Goal: Transaction & Acquisition: Purchase product/service

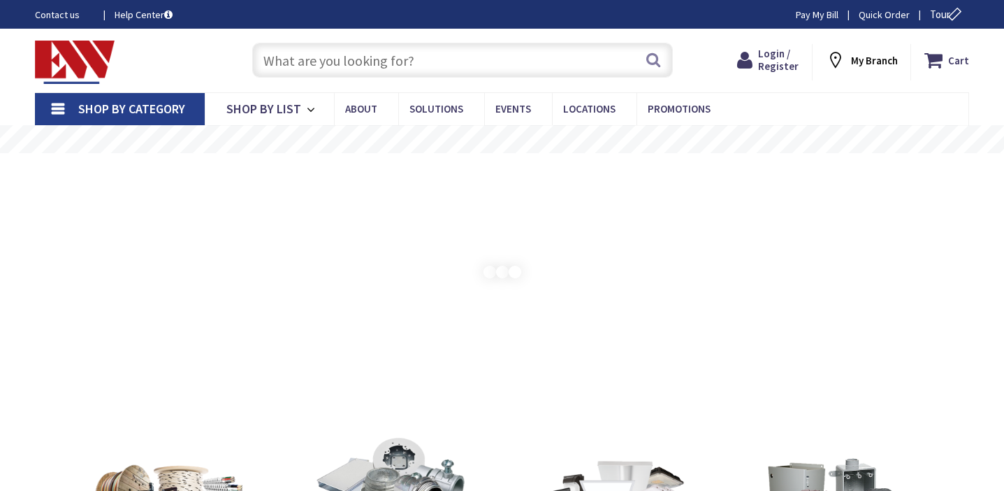
type input "[GEOGRAPHIC_DATA], [GEOGRAPHIC_DATA]"
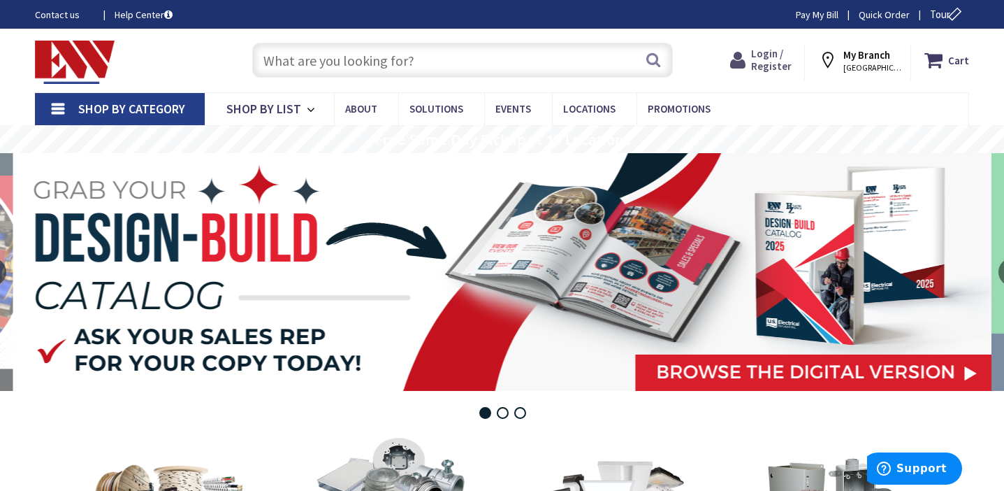
click at [783, 53] on span "Login / Register" at bounding box center [771, 60] width 41 height 26
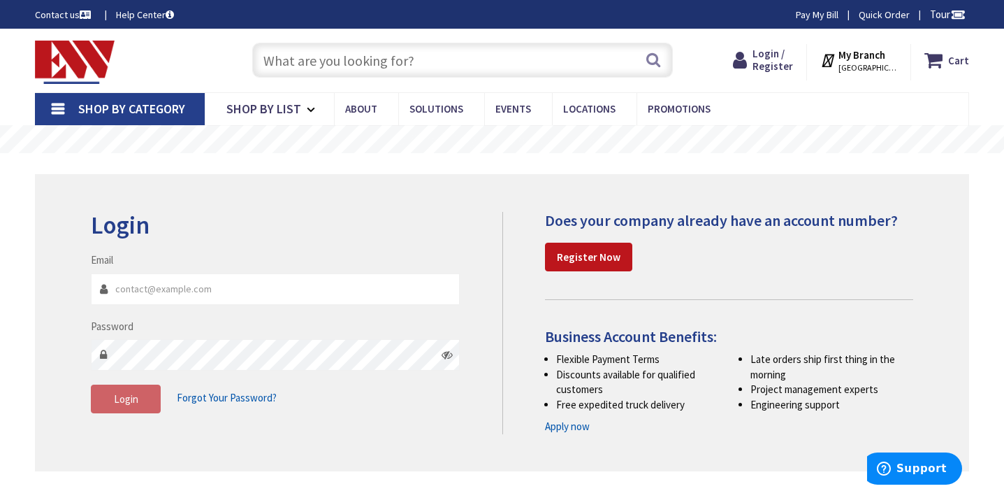
click at [191, 286] on input "Email" at bounding box center [275, 288] width 369 height 31
type input "[PERSON_NAME][EMAIL_ADDRESS][DOMAIN_NAME]"
click at [131, 399] on span "Login" at bounding box center [126, 398] width 24 height 13
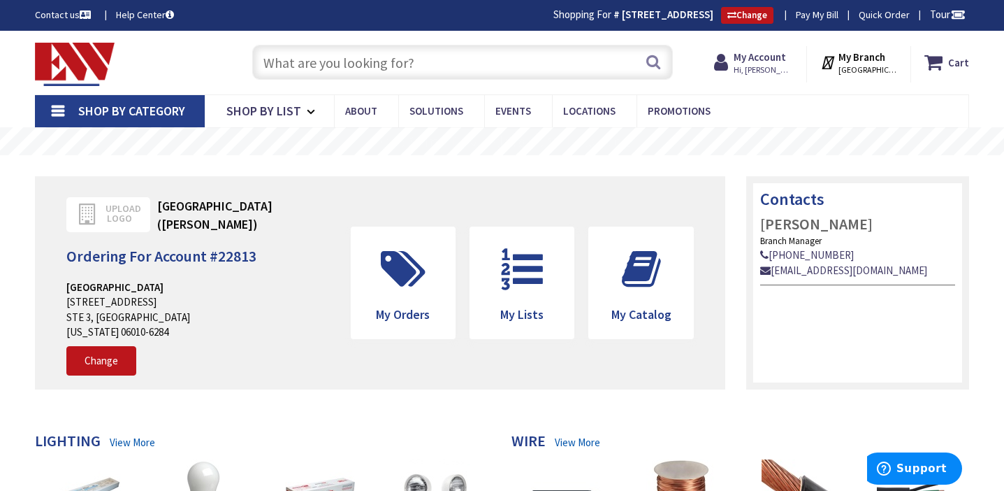
click at [421, 66] on input "text" at bounding box center [462, 62] width 421 height 35
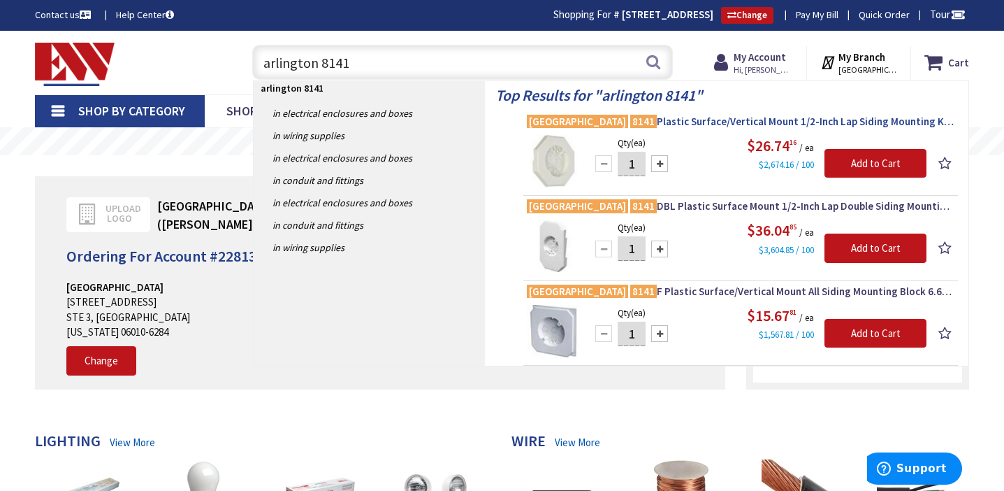
type input "arlington 8141"
click at [704, 124] on span "Arlington 8141 Plastic Surface/Vertical Mount 1/2-Inch Lap Siding Mounting Kit …" at bounding box center [741, 122] width 428 height 14
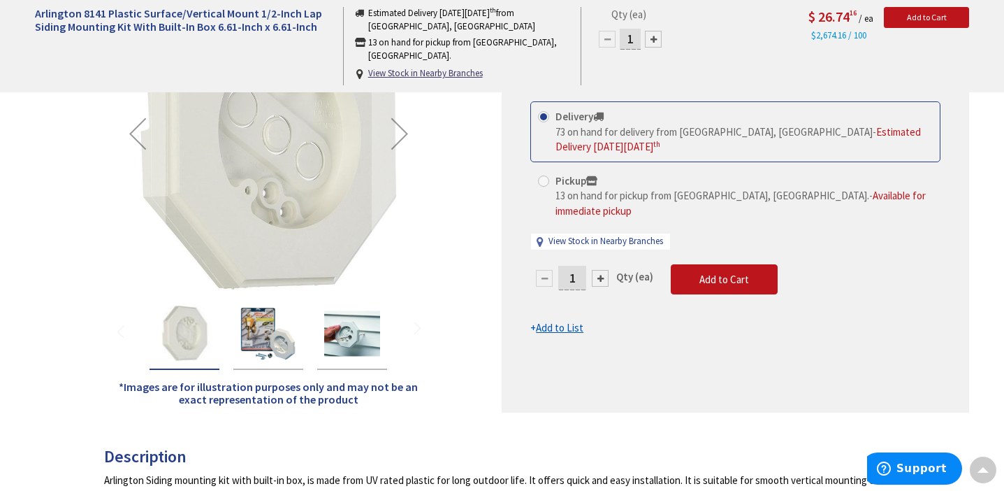
scroll to position [260, 0]
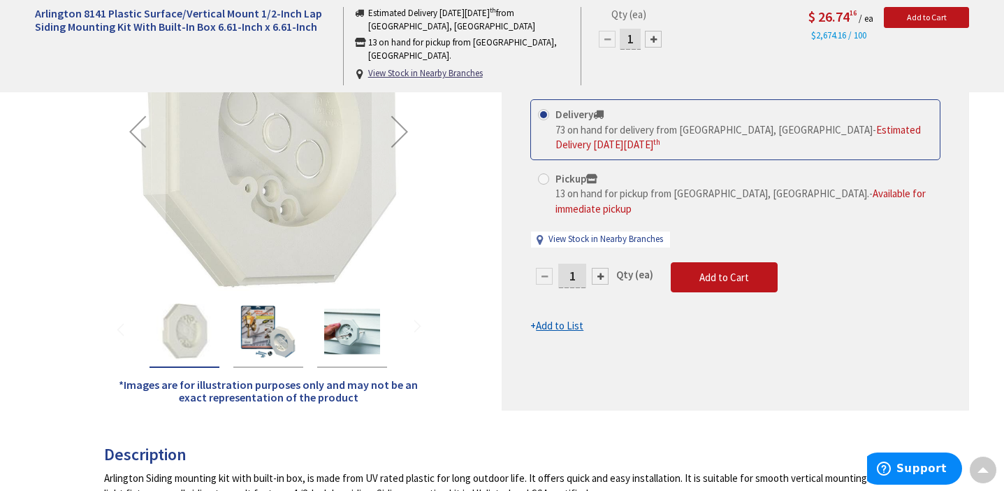
click at [543, 178] on span at bounding box center [543, 178] width 11 height 11
click at [543, 178] on input "Pickup 13 on hand for pickup from Bristol, CT. - Available for immediate pickup" at bounding box center [546, 178] width 9 height 9
radio input "true"
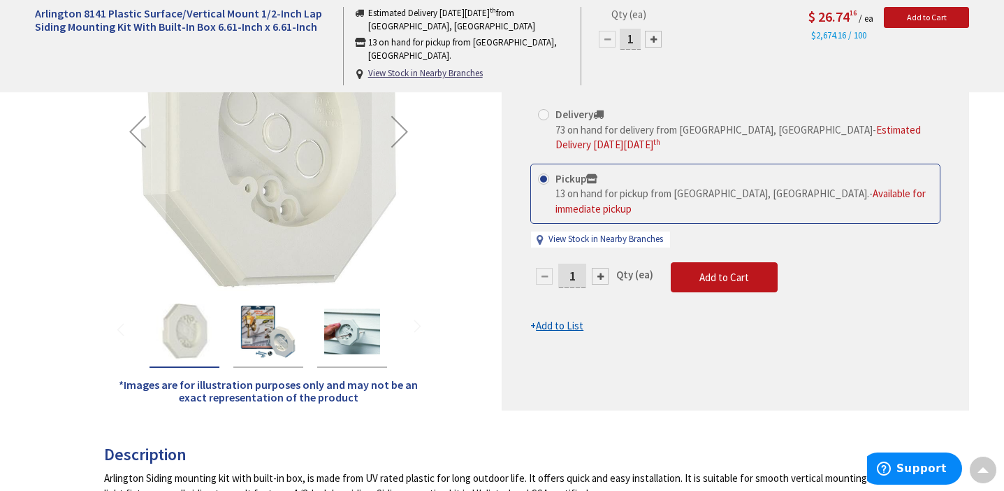
click at [578, 263] on input "1" at bounding box center [572, 275] width 28 height 24
type input "2"
click at [711, 270] on form "This product is Discontinued Delivery 73 on hand for delivery from Middletown, …" at bounding box center [735, 215] width 410 height 233
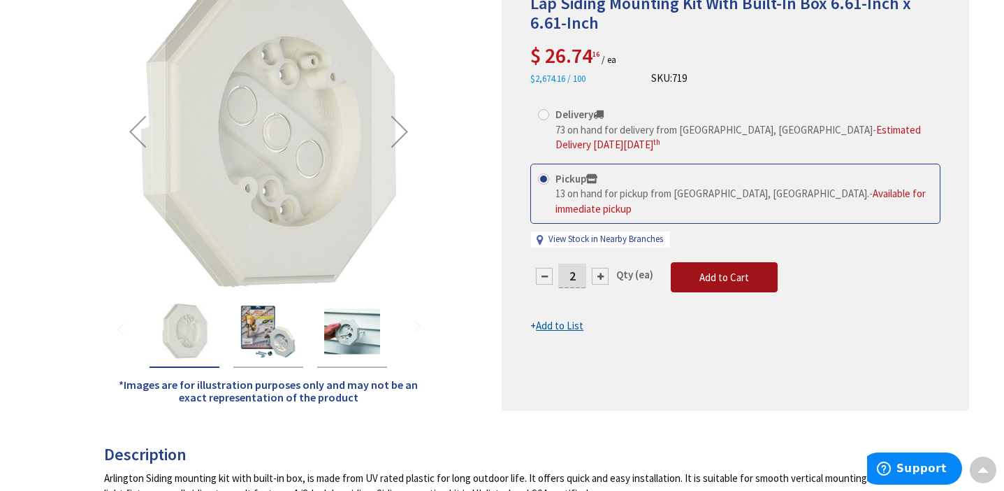
scroll to position [0, 0]
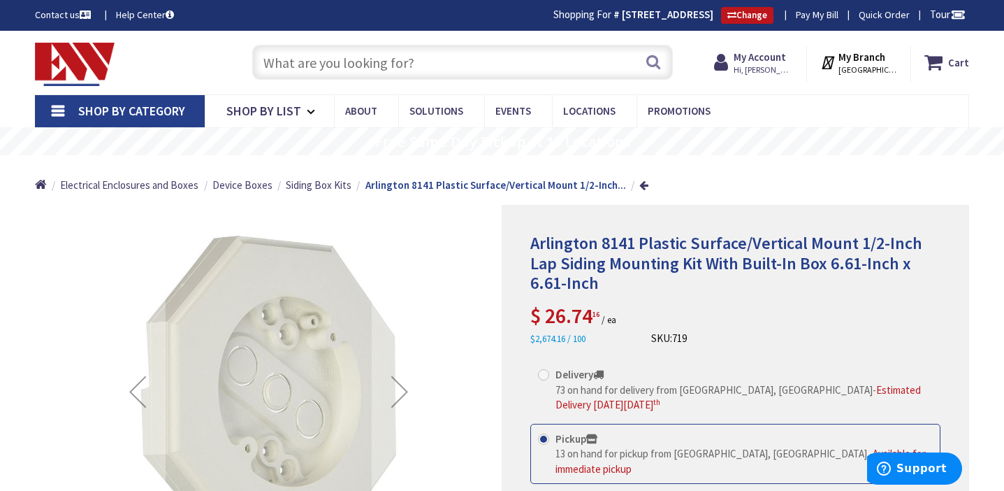
click at [363, 71] on input "text" at bounding box center [462, 62] width 421 height 35
paste input "DBVR141W"
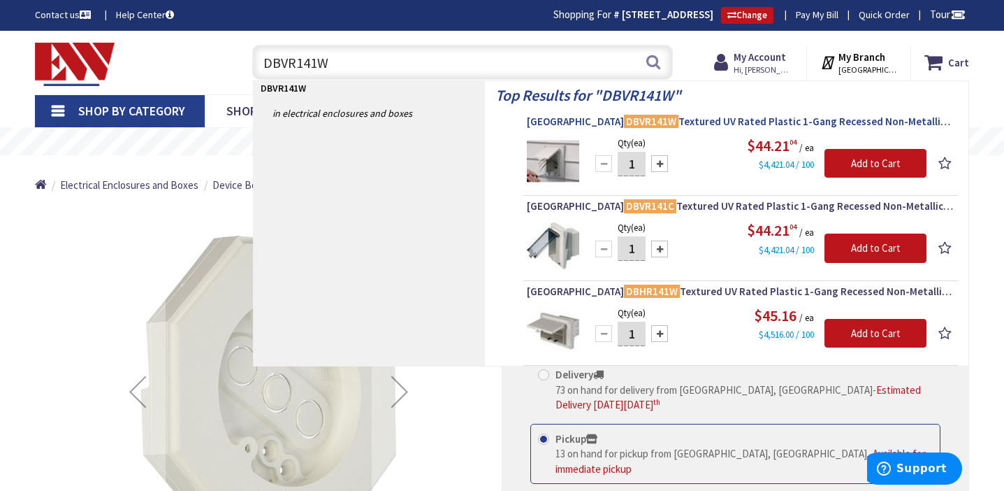
type input "DBVR141W"
click at [624, 122] on mark "DBVR141W" at bounding box center [651, 120] width 55 height 17
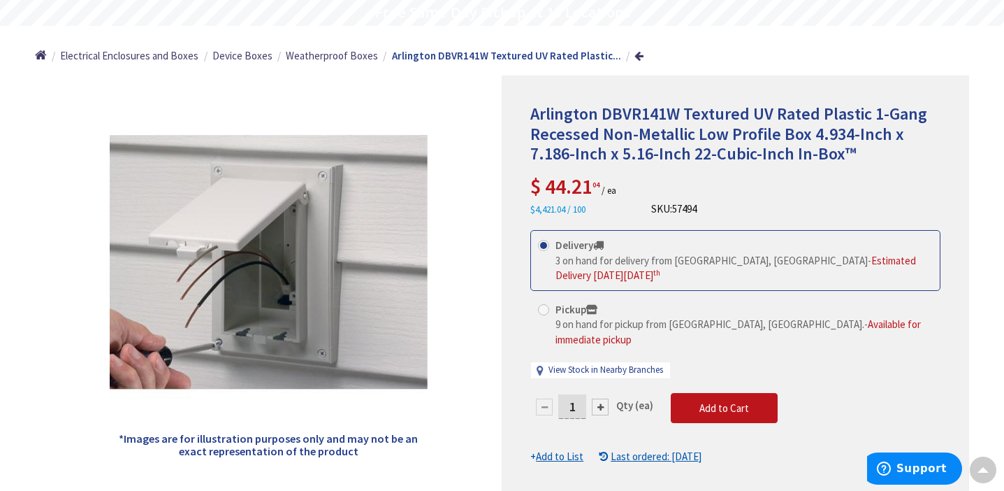
scroll to position [129, 0]
click at [544, 307] on span at bounding box center [543, 309] width 11 height 11
click at [544, 307] on input "Pickup 9 on hand for pickup from Bristol, CT. - Available for immediate pickup" at bounding box center [546, 309] width 9 height 9
radio input "true"
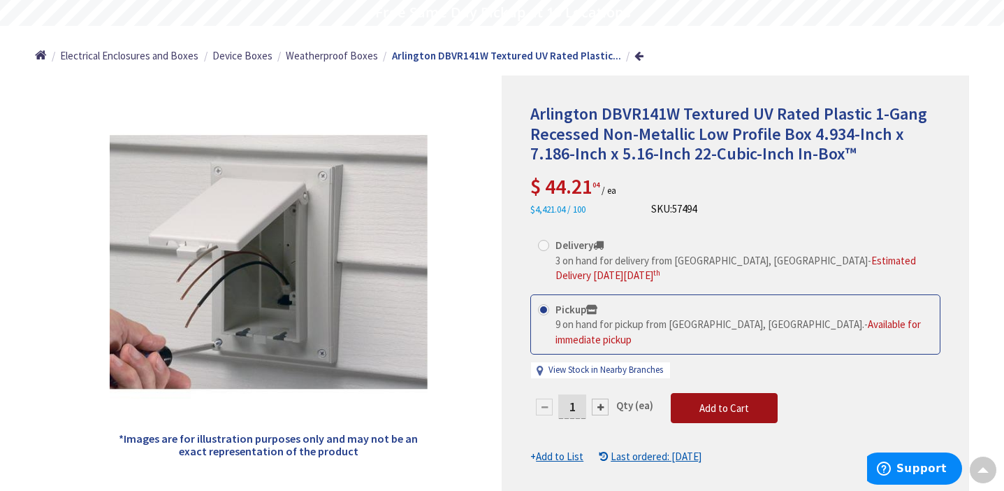
click at [715, 401] on span "Add to Cart" at bounding box center [724, 407] width 50 height 13
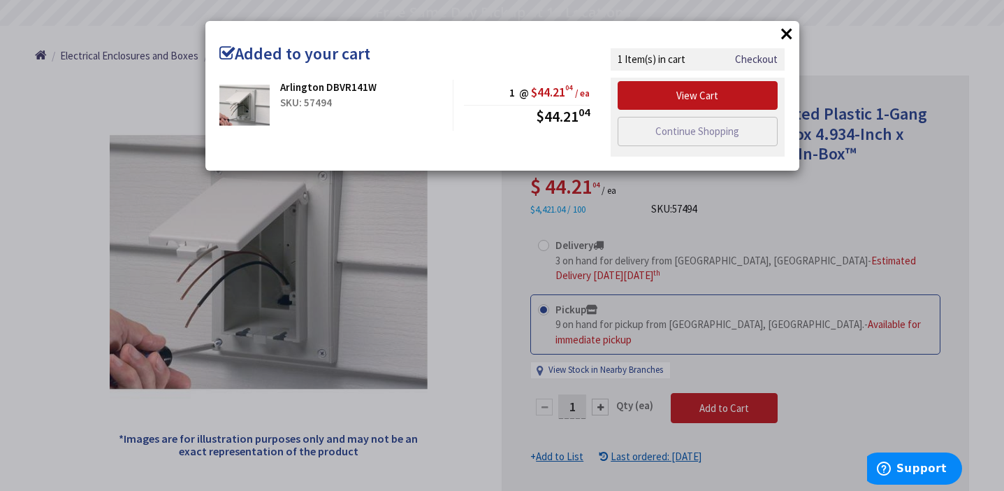
click at [783, 38] on button "×" at bounding box center [786, 33] width 21 height 21
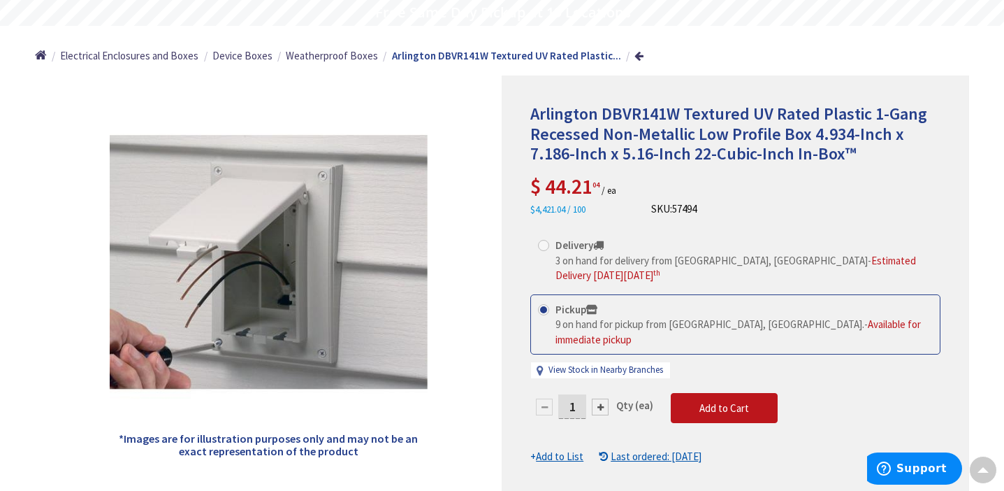
scroll to position [0, 0]
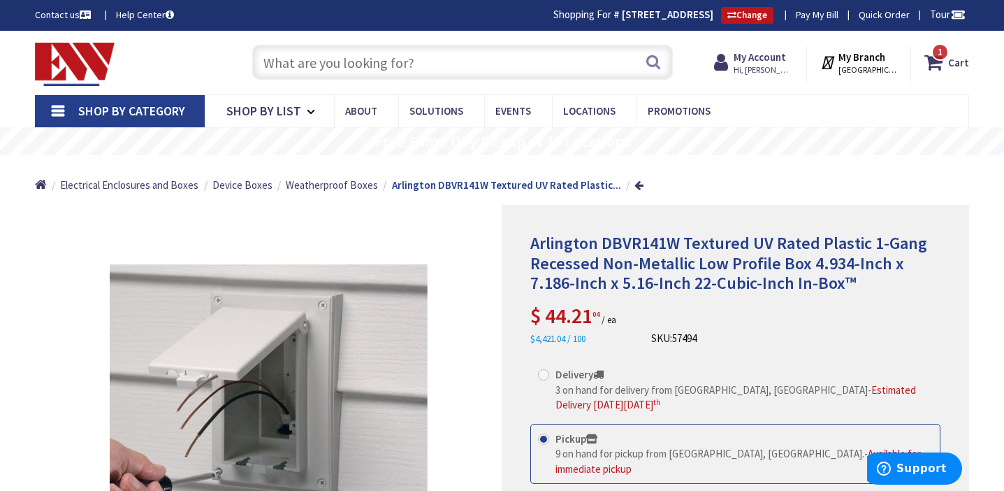
click at [382, 56] on input "text" at bounding box center [462, 62] width 421 height 35
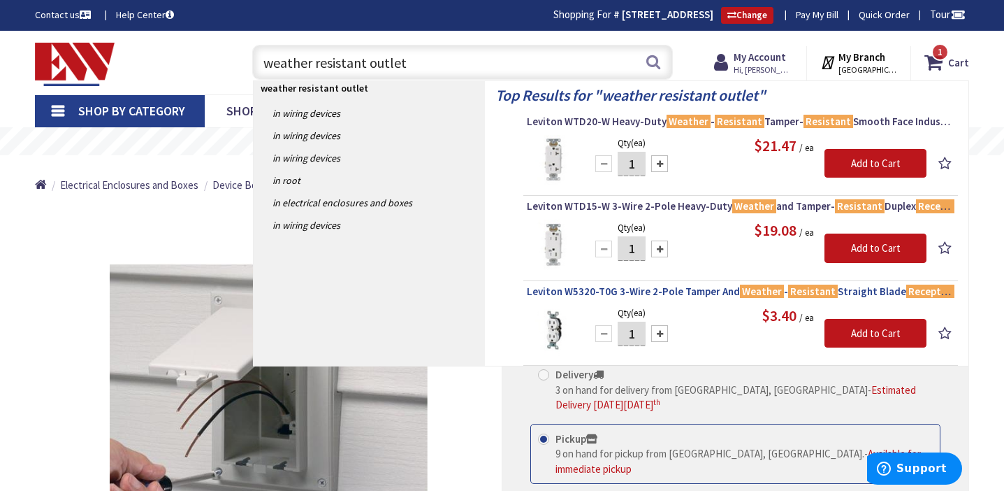
type input "weather resistant outlet"
click at [654, 295] on span "Leviton W5320-T0G 3-Wire 2-Pole Tamper And Weather - Resistant Straight Blade R…" at bounding box center [741, 291] width 428 height 14
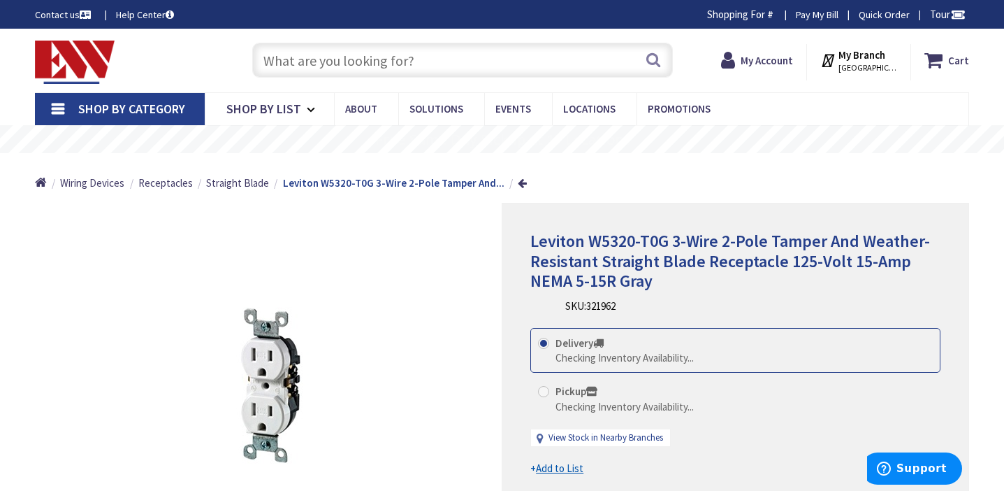
click at [298, 63] on input "text" at bounding box center [462, 60] width 421 height 35
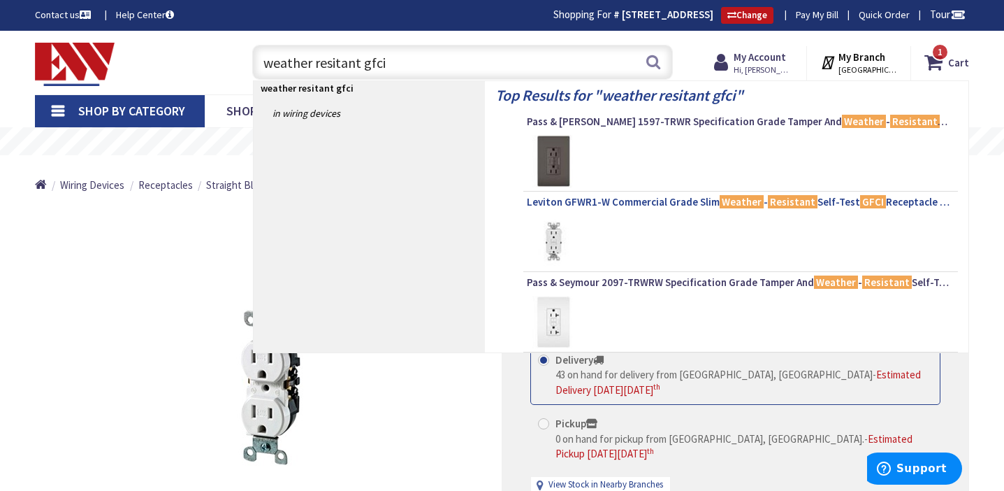
type input "weather resitant gfci"
click at [665, 199] on span "Leviton GFWR1-W Commercial Grade Slim Weather - Resistant Self-Test GFCI Recept…" at bounding box center [741, 202] width 428 height 14
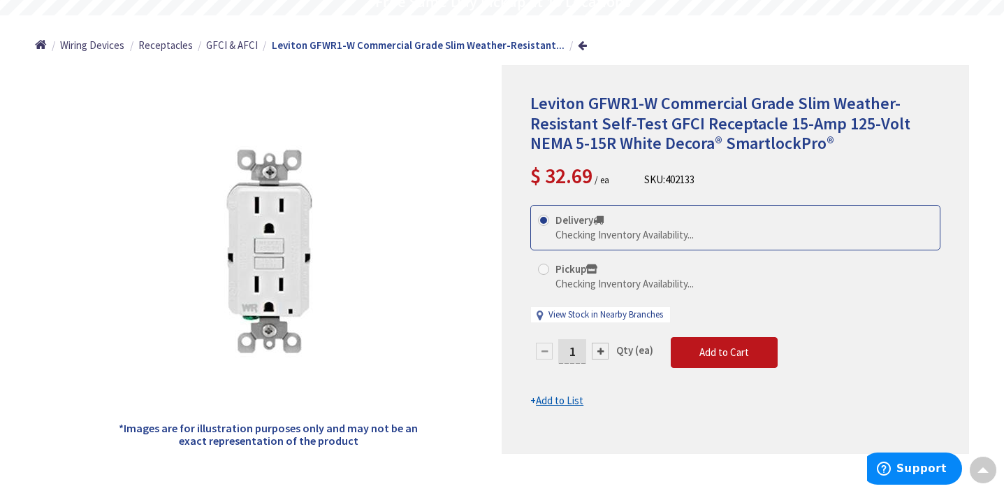
scroll to position [142, 0]
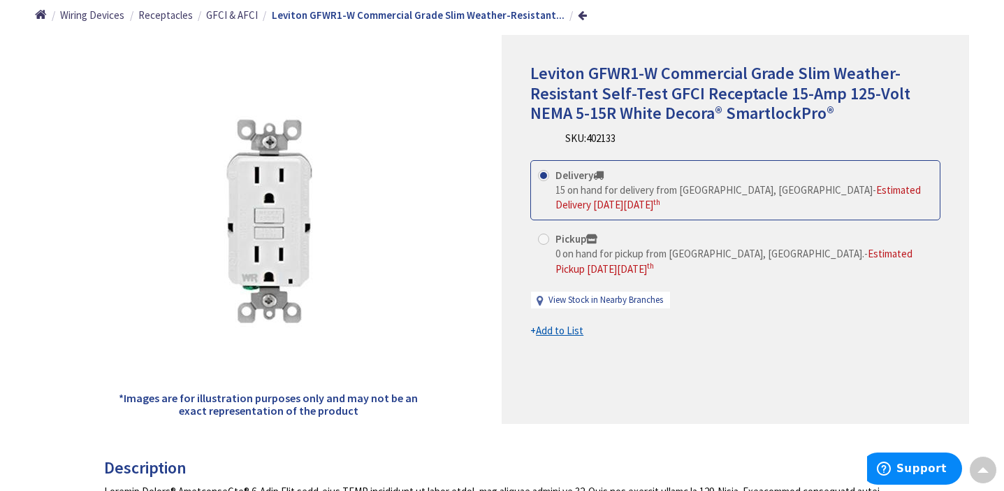
scroll to position [172, 0]
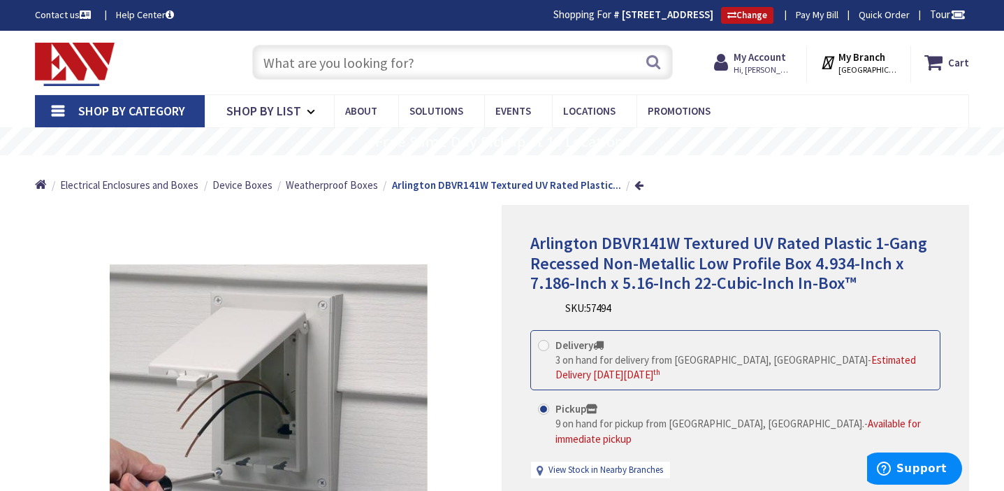
click at [320, 65] on input "text" at bounding box center [462, 62] width 421 height 35
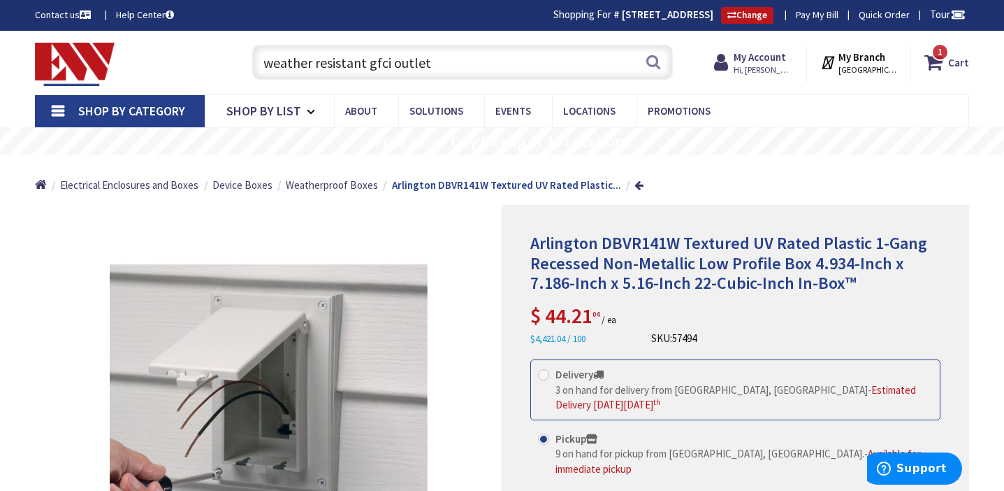
type input "weather resistant gfci outlet"
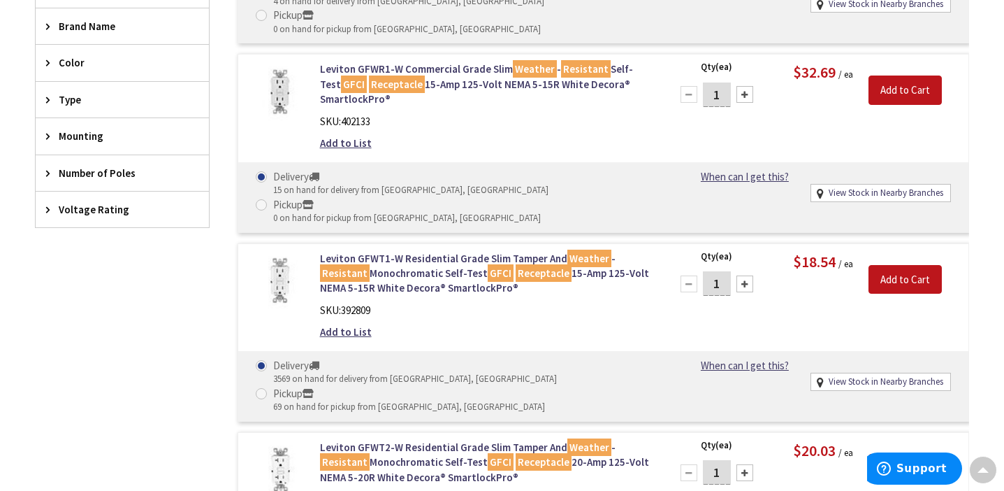
scroll to position [546, 0]
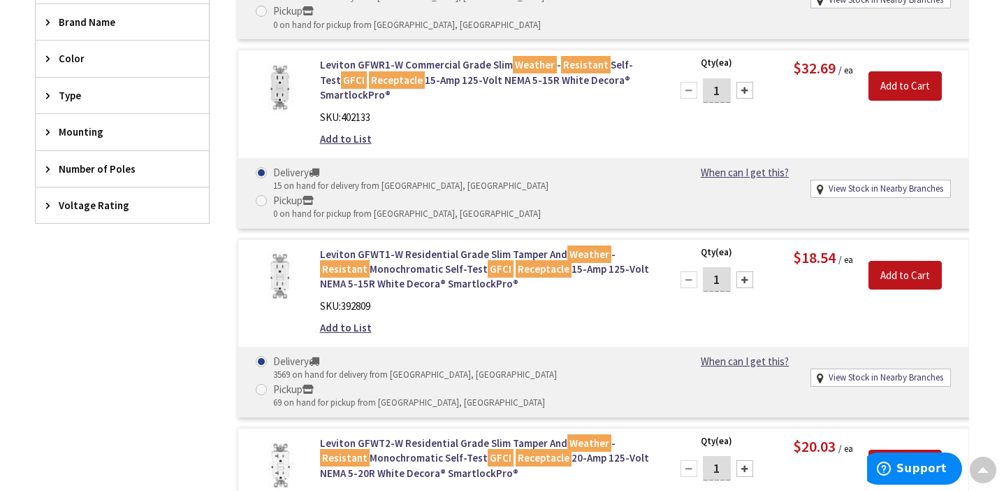
click at [745, 271] on div at bounding box center [744, 279] width 17 height 17
click at [683, 271] on div at bounding box center [689, 279] width 17 height 17
type input "2"
click at [267, 384] on span at bounding box center [261, 389] width 11 height 11
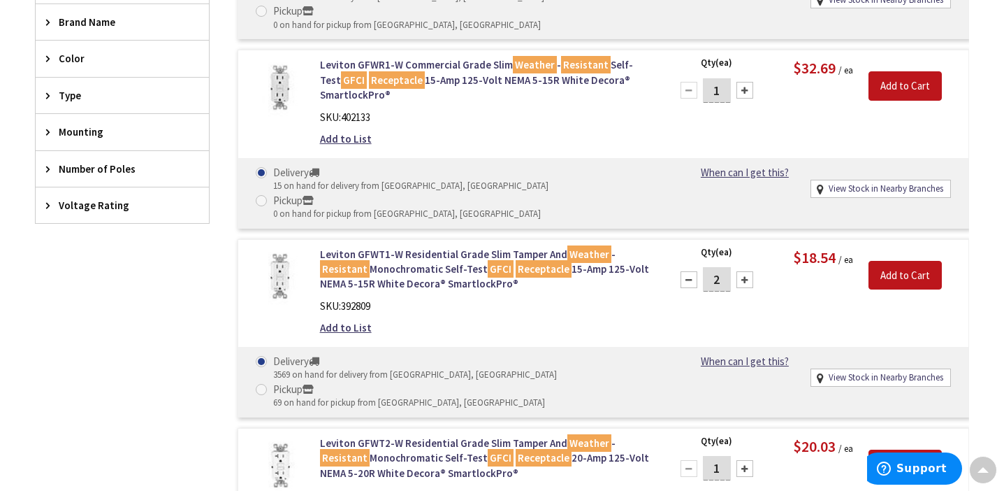
click at [268, 384] on input "Pickup 69 on hand for pickup from Bristol, CT" at bounding box center [263, 388] width 9 height 9
radio input "true"
click at [911, 261] on input "Add to Cart" at bounding box center [905, 275] width 73 height 29
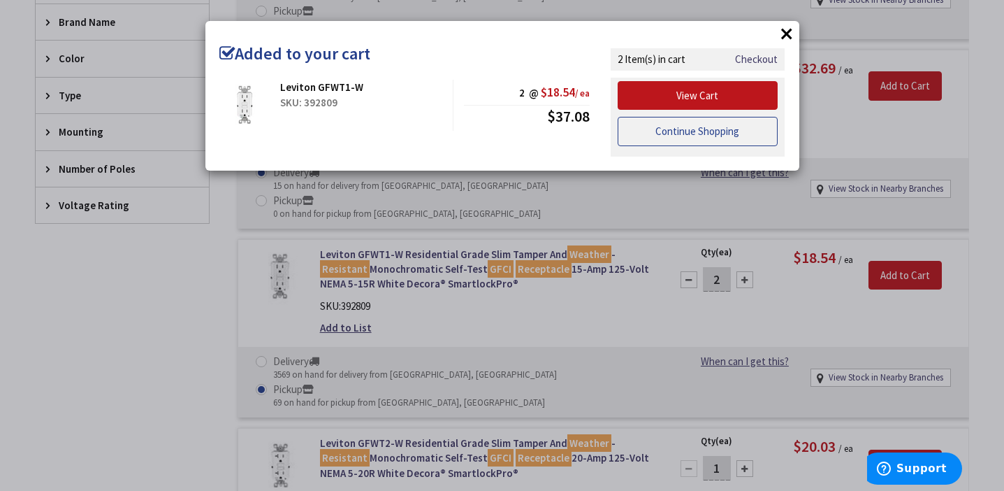
click at [711, 128] on link "Continue Shopping" at bounding box center [698, 131] width 161 height 29
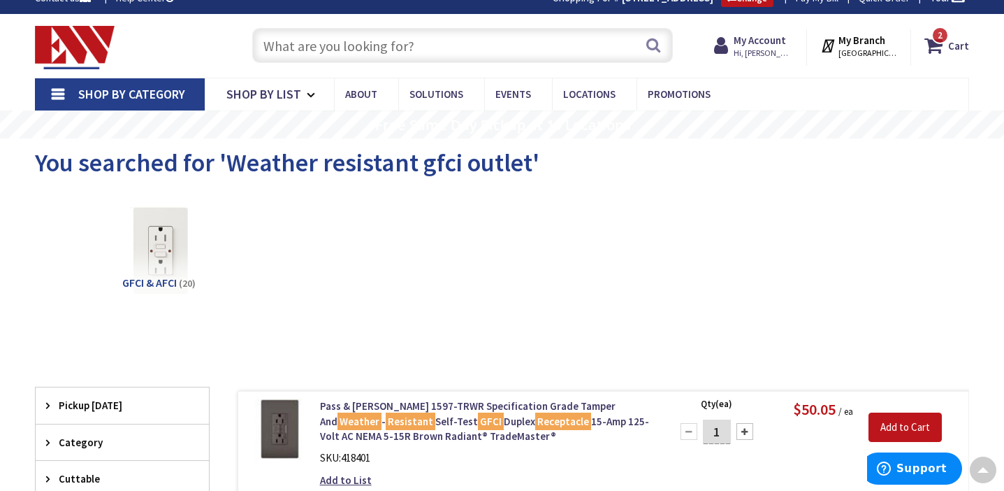
scroll to position [0, 0]
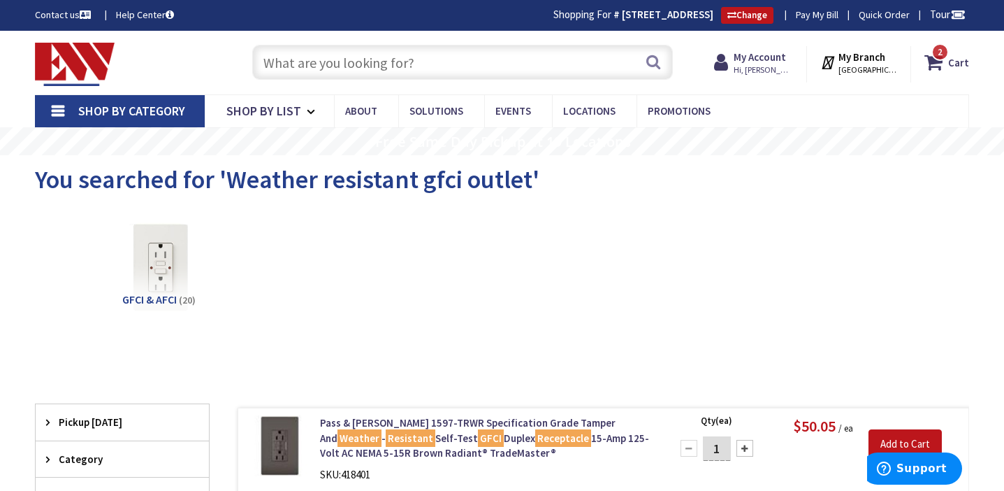
click at [423, 65] on input "text" at bounding box center [462, 62] width 421 height 35
paste input "P-PKG1WS-WH"
type input "P-PKG1WS-WH"
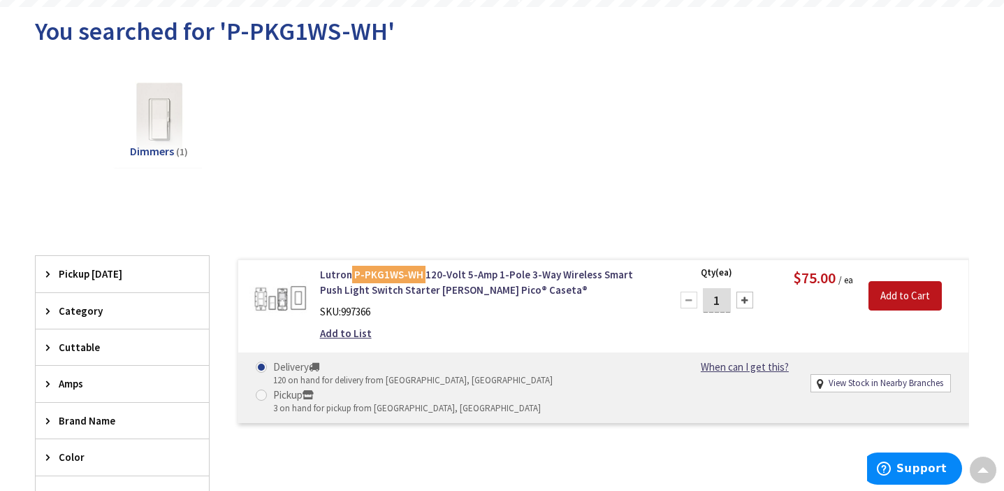
scroll to position [150, 0]
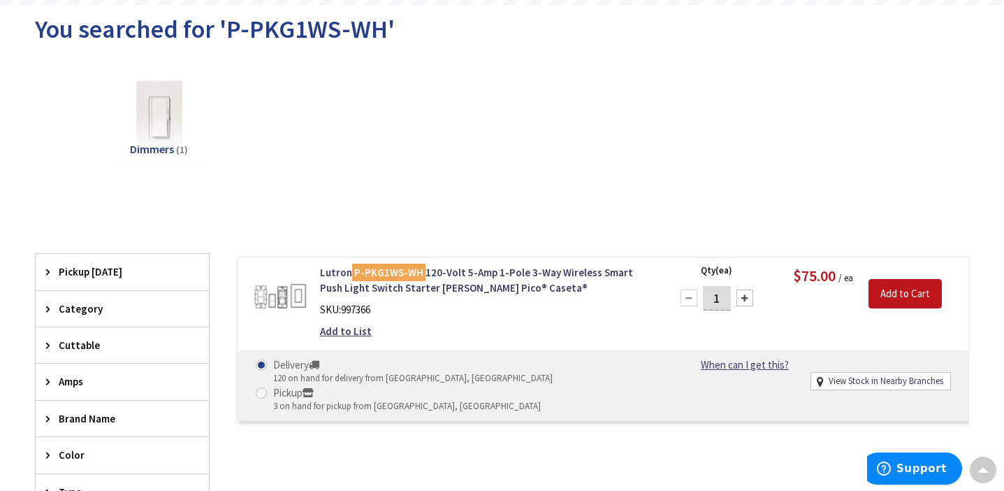
click at [267, 387] on span at bounding box center [261, 392] width 11 height 11
click at [268, 388] on input "Pickup 3 on hand for pickup from Bristol, CT" at bounding box center [263, 392] width 9 height 9
radio input "true"
click at [439, 273] on link "Lutron P-PKG1WS-WH 120-Volt 5-Amp 1-Pole 3-Way Wireless Smart Push Light Switch…" at bounding box center [487, 280] width 334 height 30
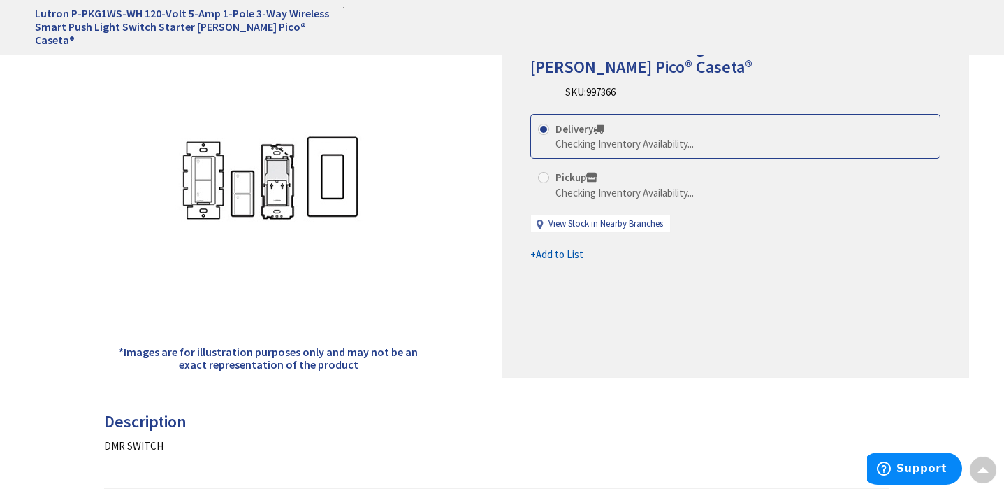
radio input "true"
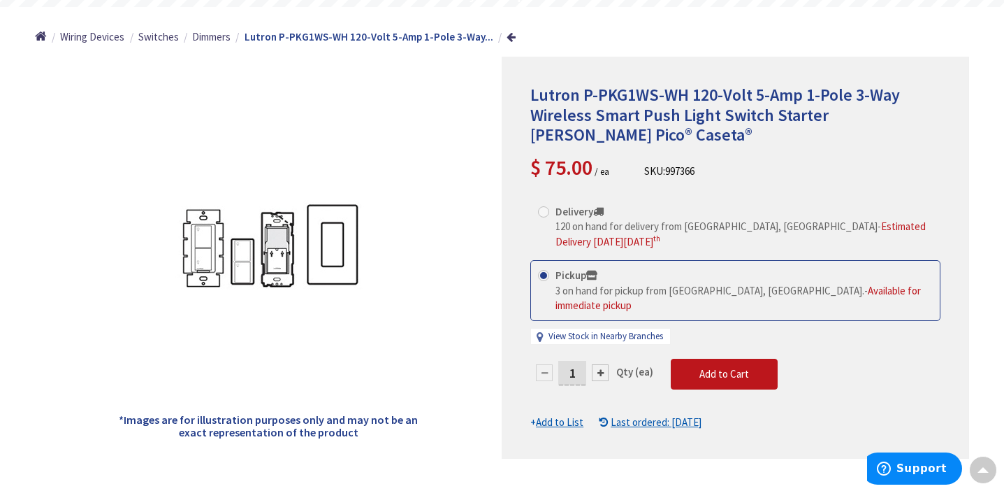
scroll to position [150, 0]
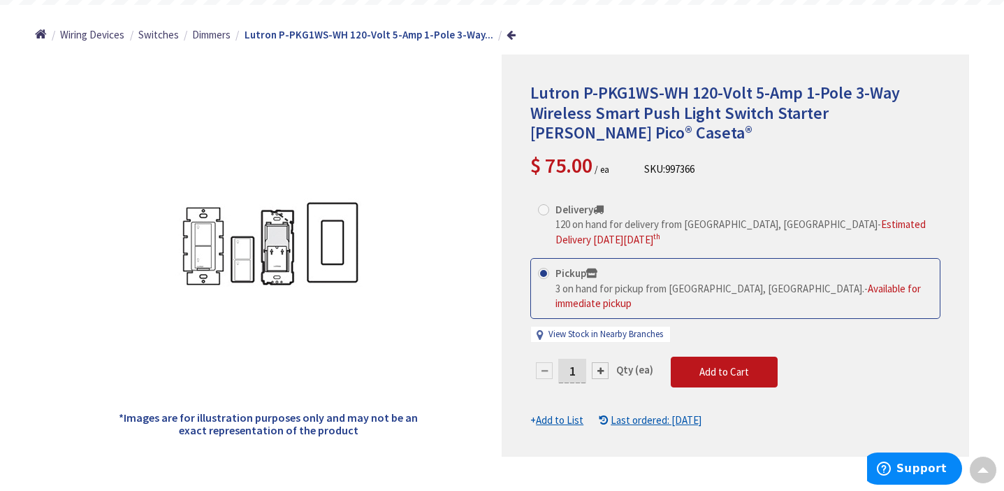
click at [606, 362] on div at bounding box center [600, 370] width 17 height 17
type input "2"
click at [734, 367] on button "Add to Cart" at bounding box center [724, 371] width 107 height 31
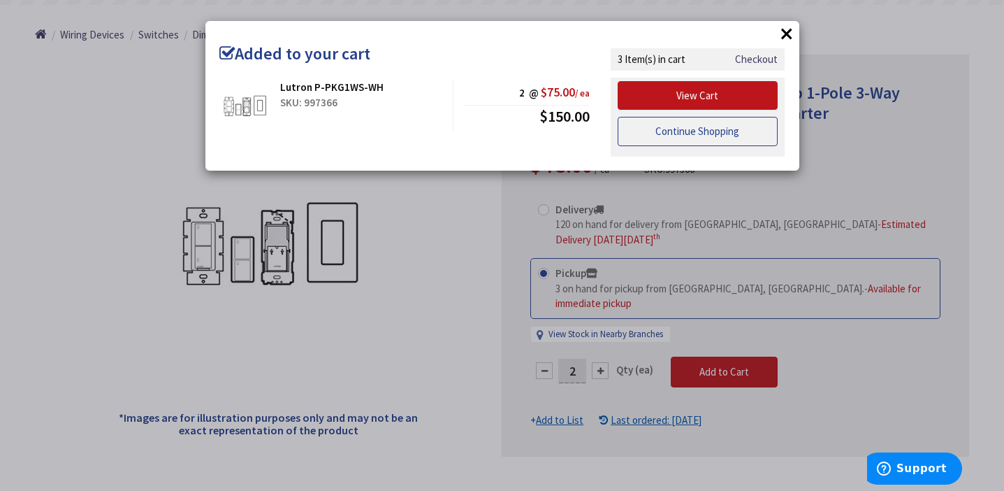
click at [675, 138] on link "Continue Shopping" at bounding box center [698, 131] width 161 height 29
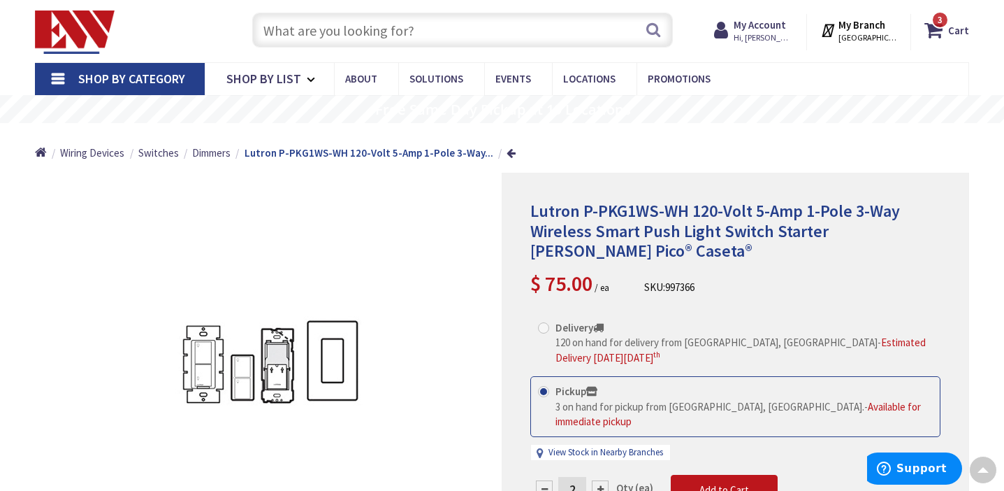
scroll to position [0, 0]
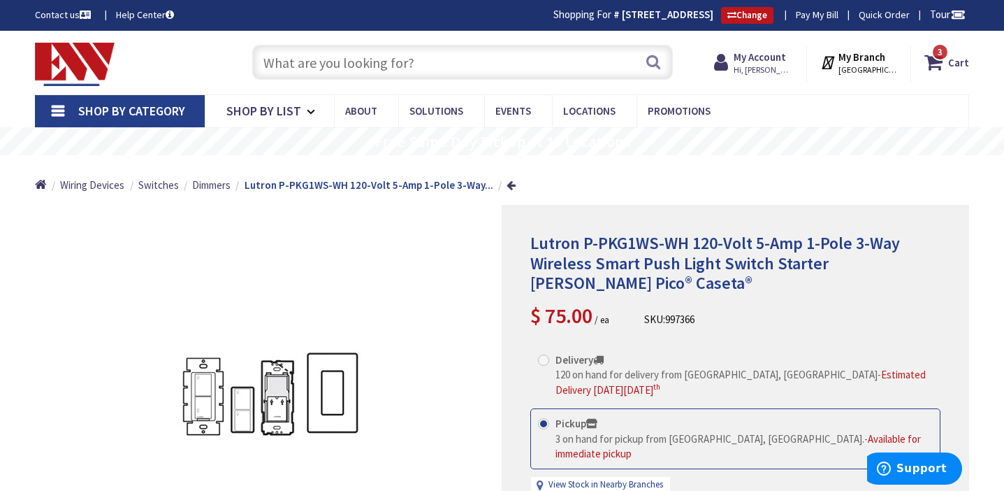
click at [352, 64] on input "text" at bounding box center [462, 62] width 421 height 35
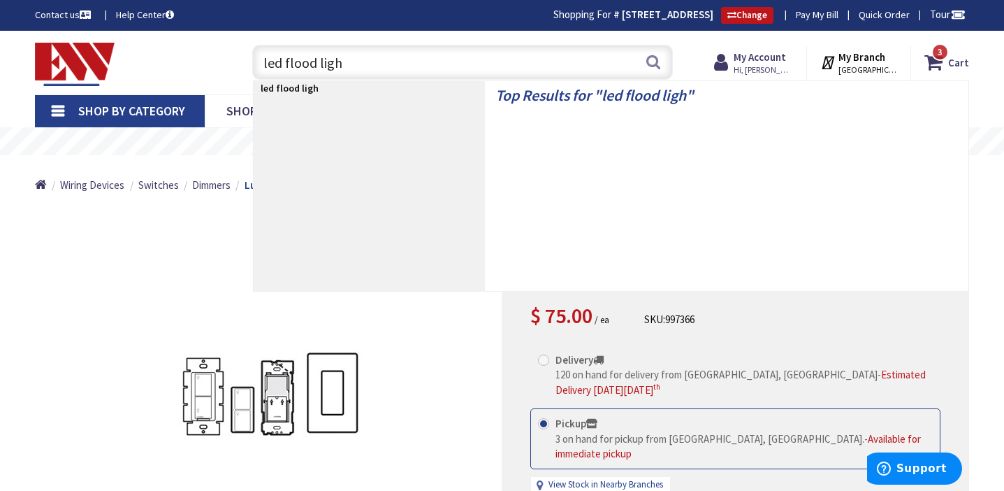
type input "led flood light"
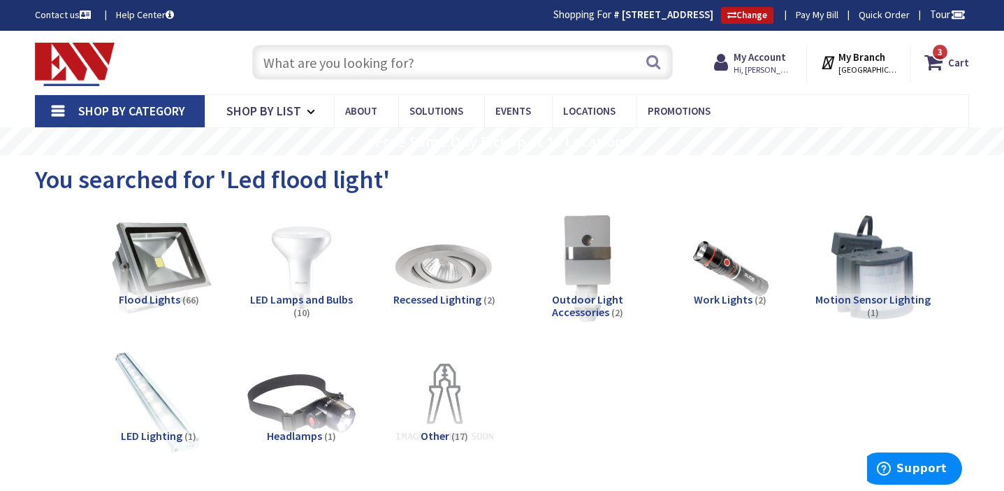
click at [147, 256] on img at bounding box center [158, 267] width 119 height 119
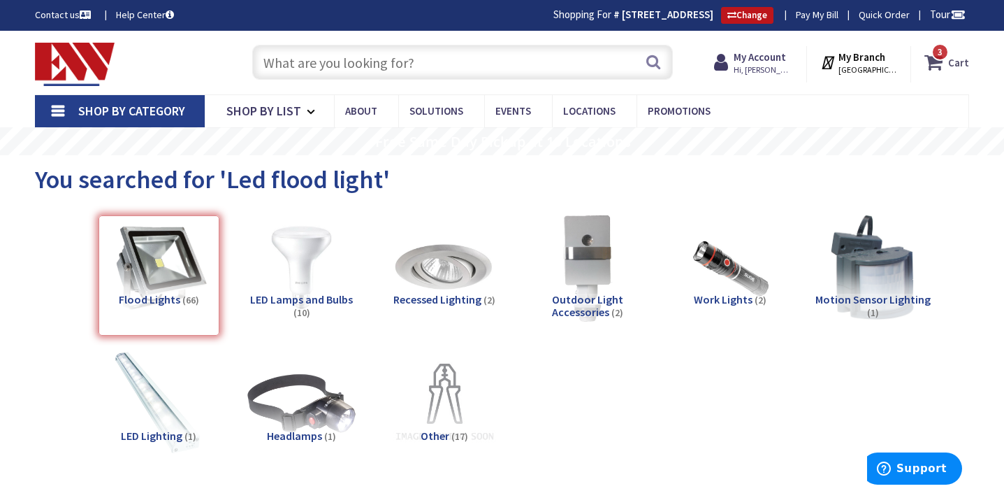
click at [957, 57] on strong "Cart" at bounding box center [958, 62] width 21 height 25
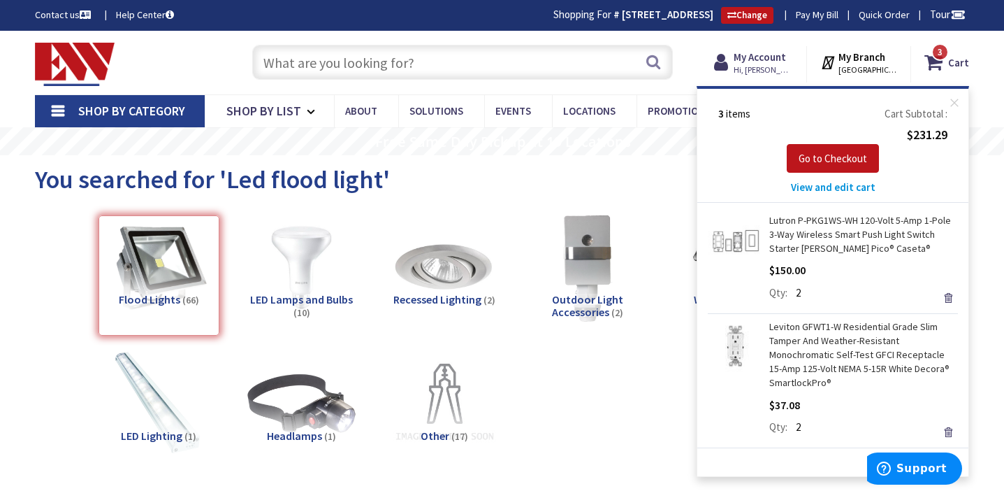
click at [373, 74] on input "text" at bounding box center [462, 62] width 421 height 35
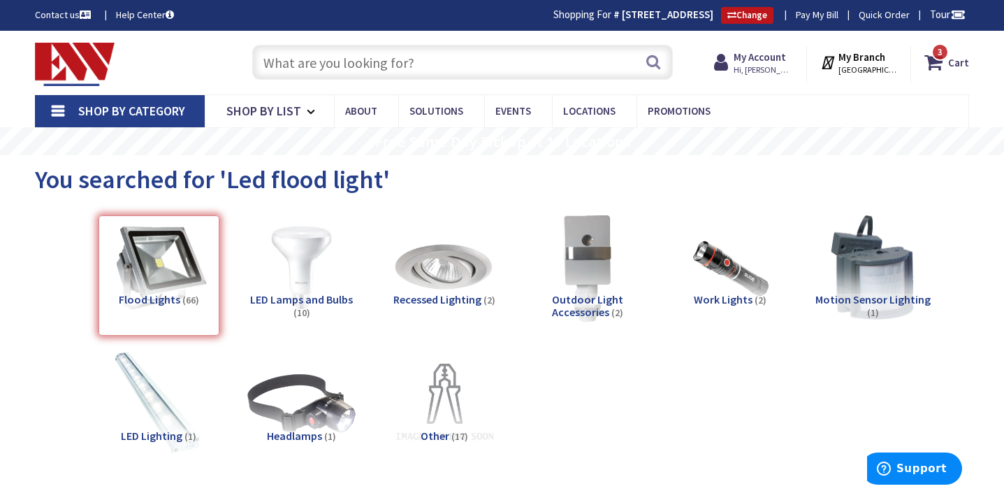
click at [373, 74] on input "text" at bounding box center [462, 62] width 421 height 35
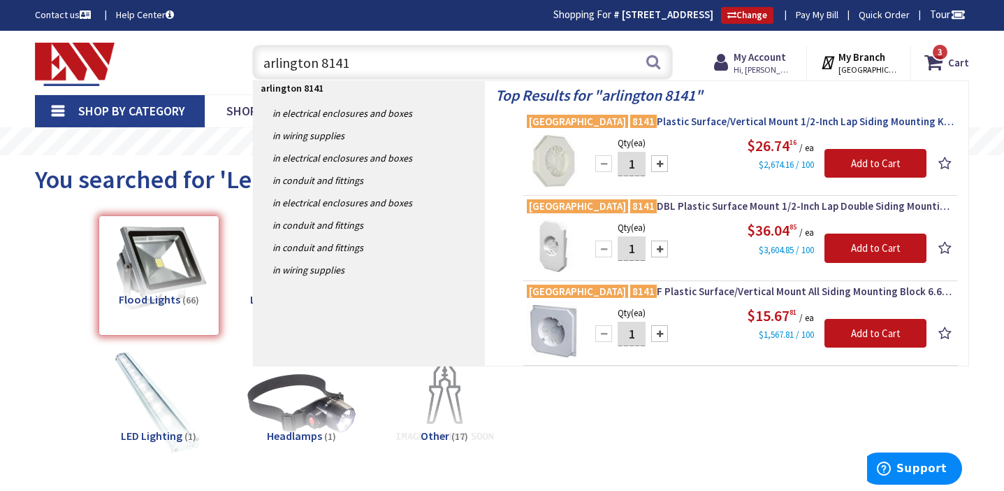
type input "arlington 8141"
click at [665, 122] on span "Arlington 8141 Plastic Surface/Vertical Mount 1/2-Inch Lap Siding Mounting Kit …" at bounding box center [741, 122] width 428 height 14
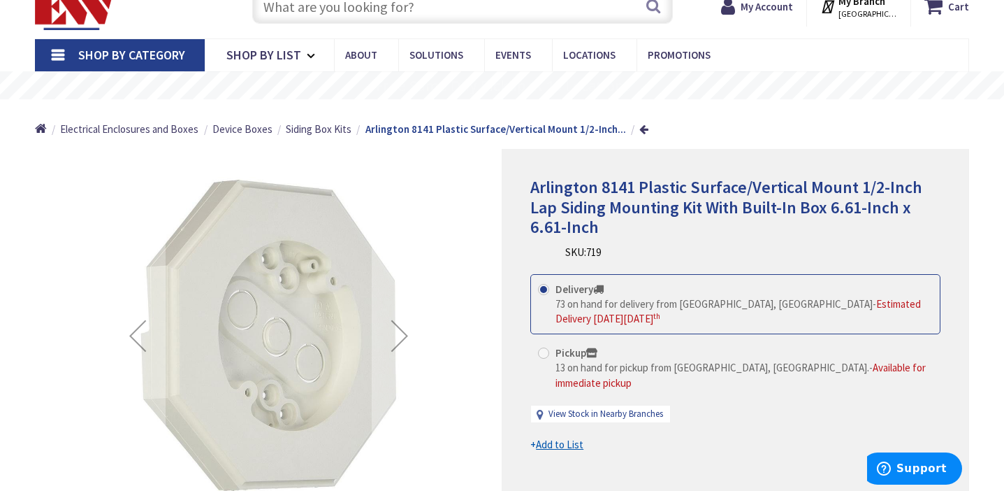
scroll to position [75, 0]
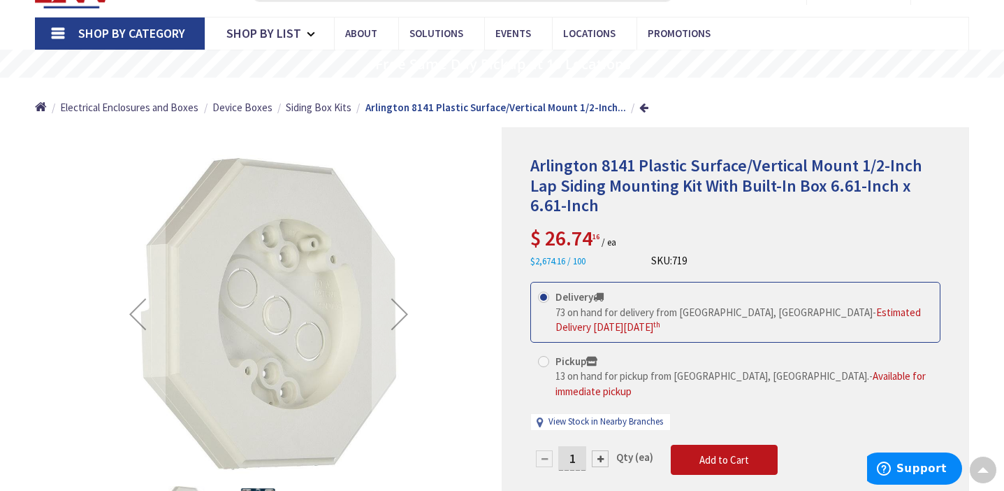
click at [542, 363] on span at bounding box center [543, 361] width 11 height 11
click at [542, 363] on input "Pickup 13 on hand for pickup from [GEOGRAPHIC_DATA], [GEOGRAPHIC_DATA]. - Avail…" at bounding box center [546, 360] width 9 height 9
radio input "true"
click at [602, 450] on div at bounding box center [600, 458] width 17 height 17
type input "2"
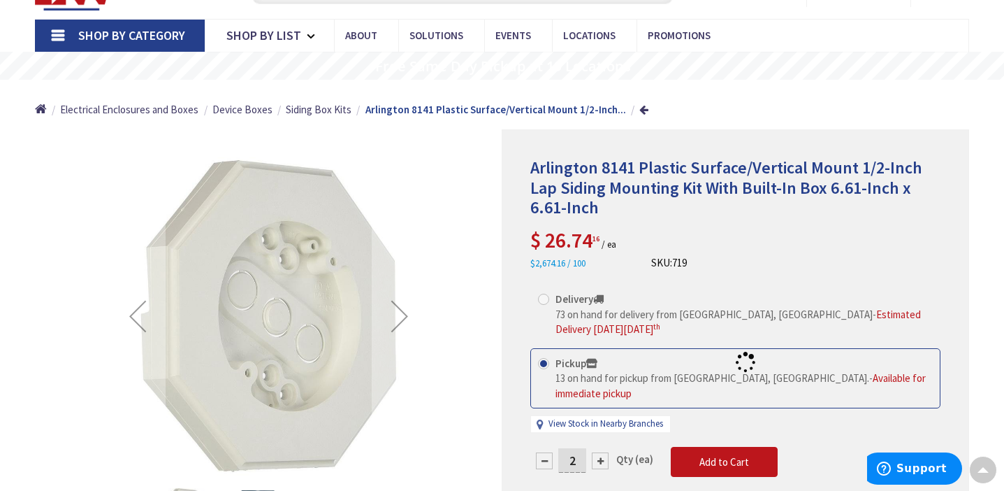
scroll to position [78, 0]
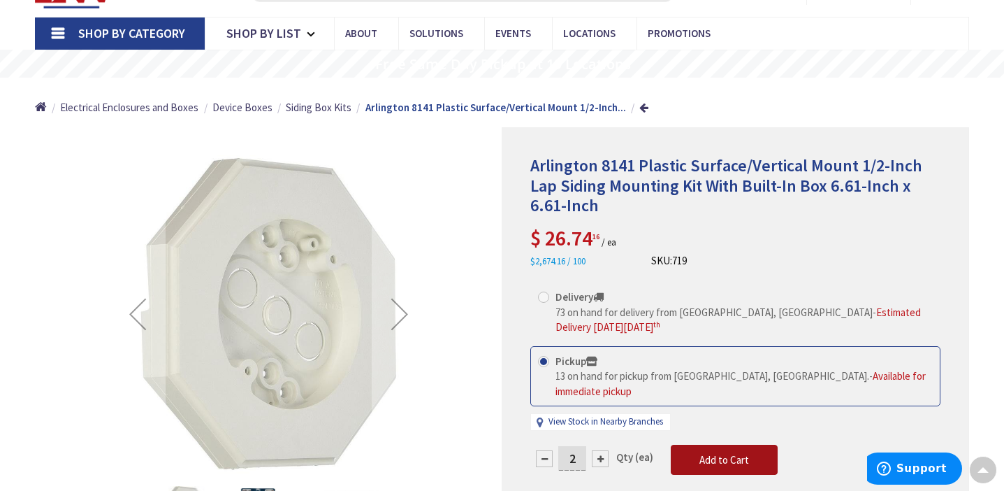
click at [724, 453] on span "Add to Cart" at bounding box center [724, 459] width 50 height 13
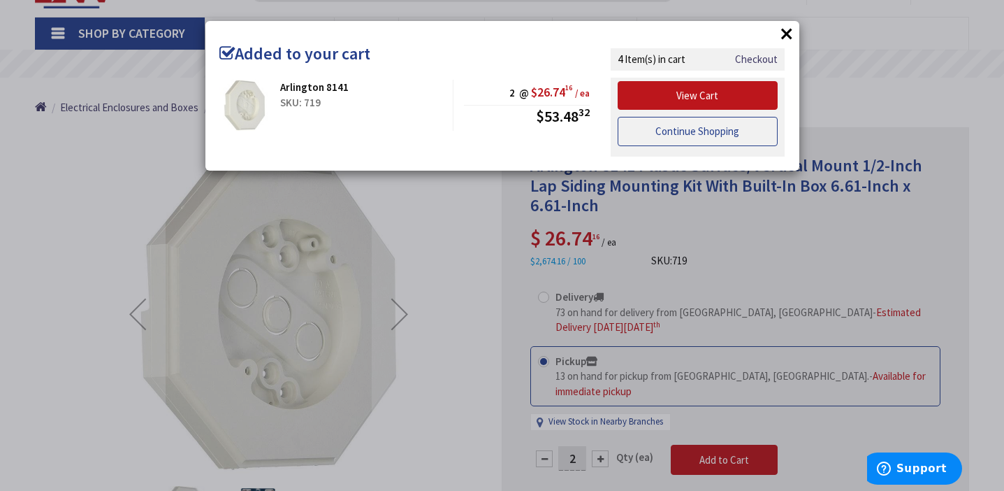
click at [748, 137] on link "Continue Shopping" at bounding box center [698, 131] width 161 height 29
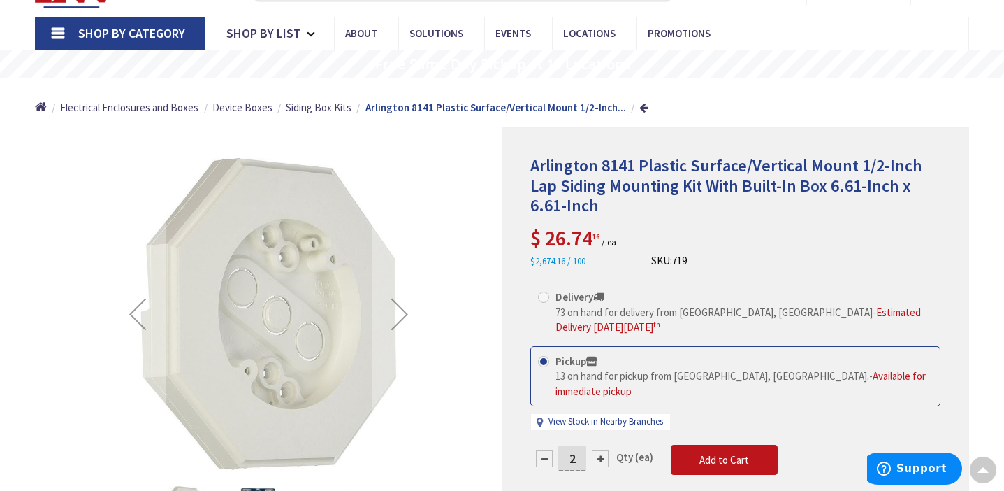
scroll to position [0, 0]
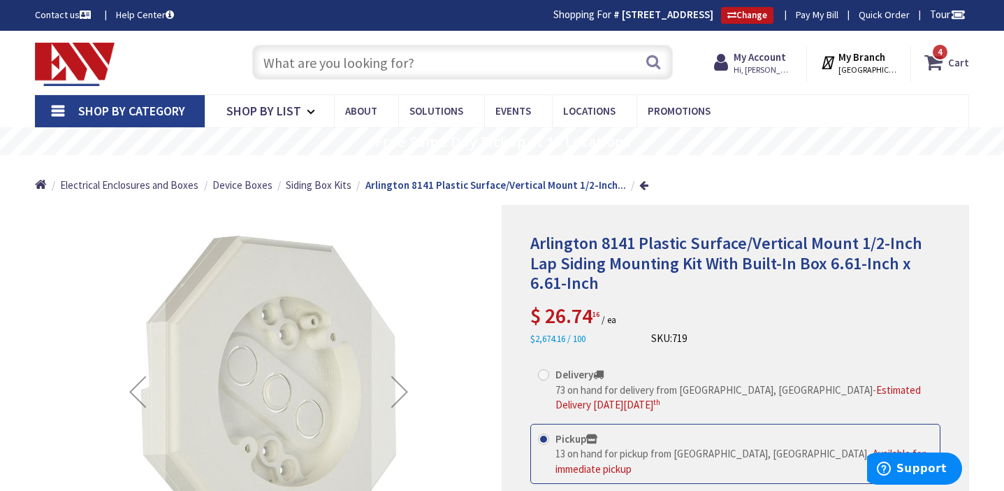
click at [957, 65] on strong "Cart" at bounding box center [958, 62] width 21 height 25
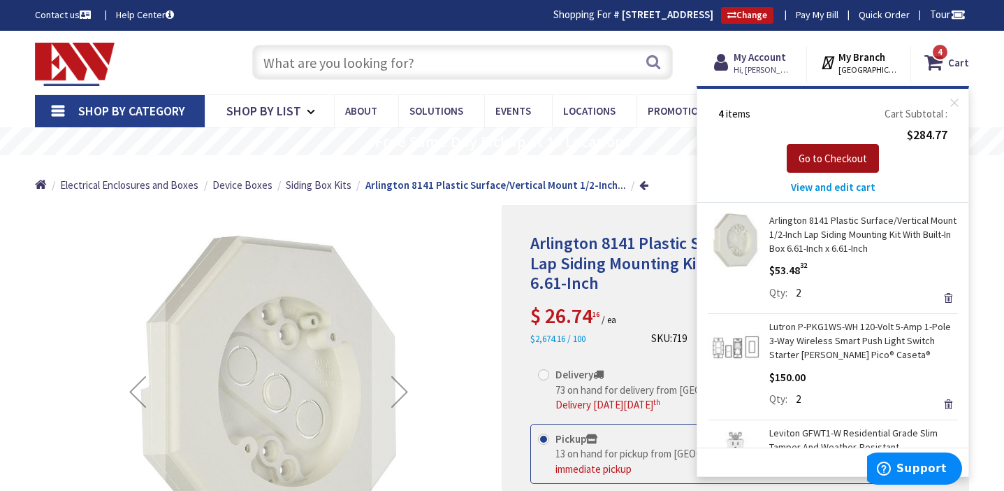
click at [845, 161] on span "Go to Checkout" at bounding box center [833, 158] width 68 height 13
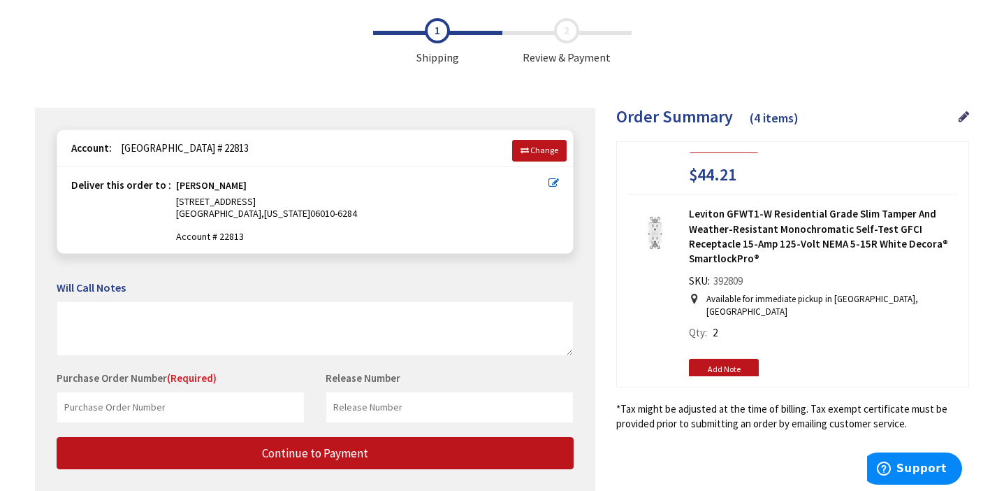
scroll to position [267, 0]
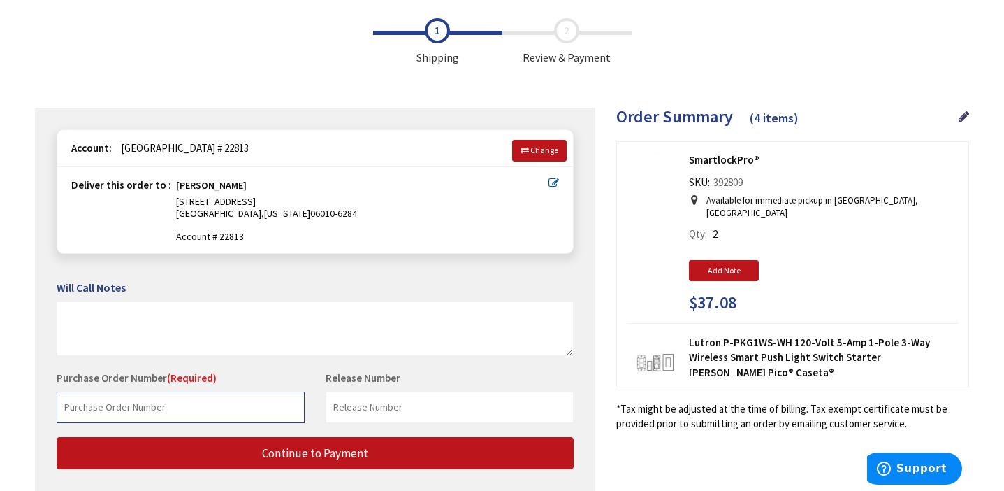
click at [177, 398] on input "text" at bounding box center [181, 406] width 248 height 31
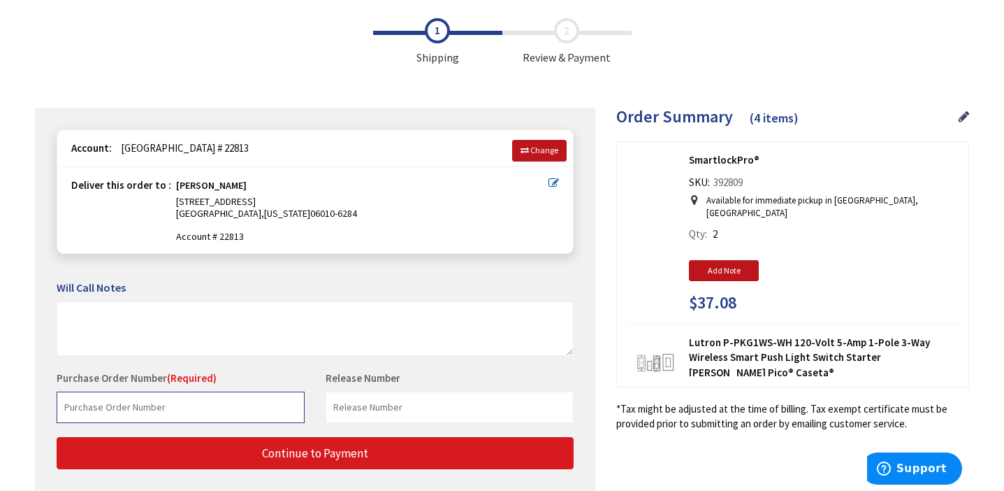
type input "Nick Purchase"
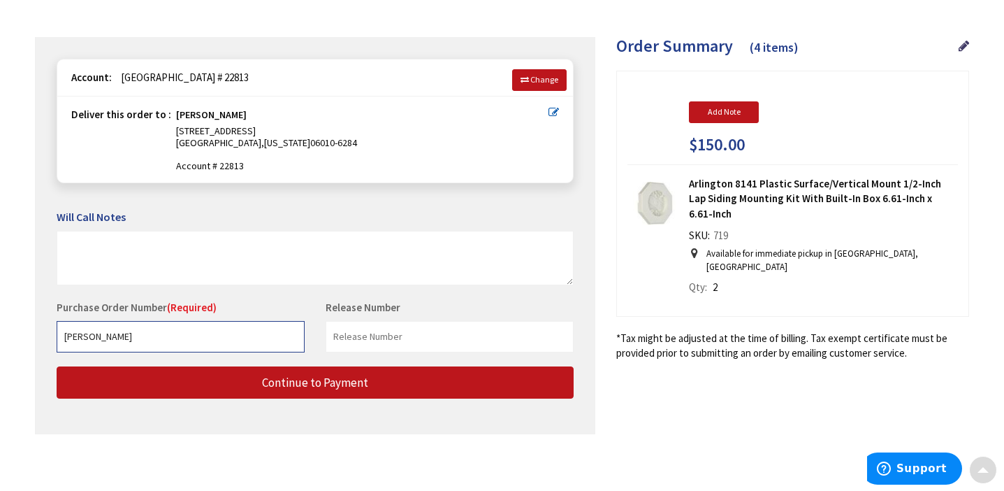
scroll to position [136, 0]
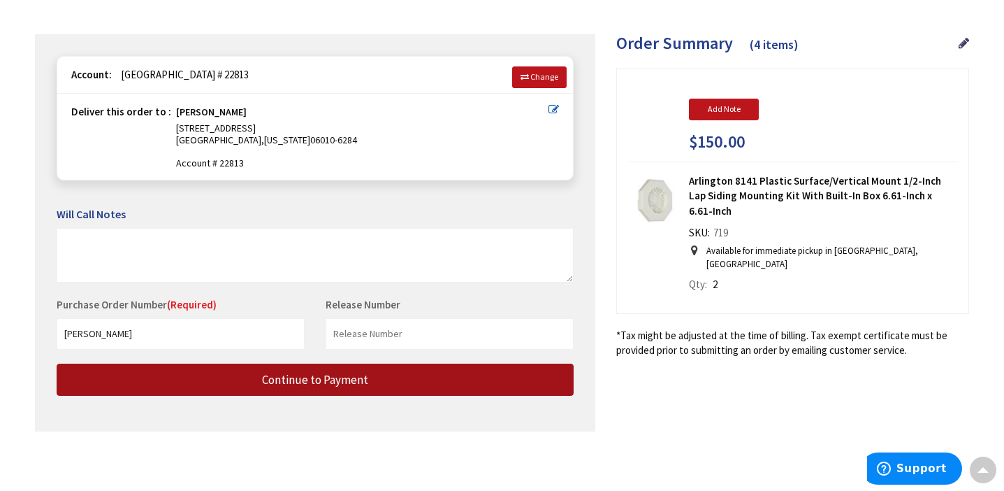
click at [316, 379] on span "Continue to Payment" at bounding box center [315, 379] width 106 height 15
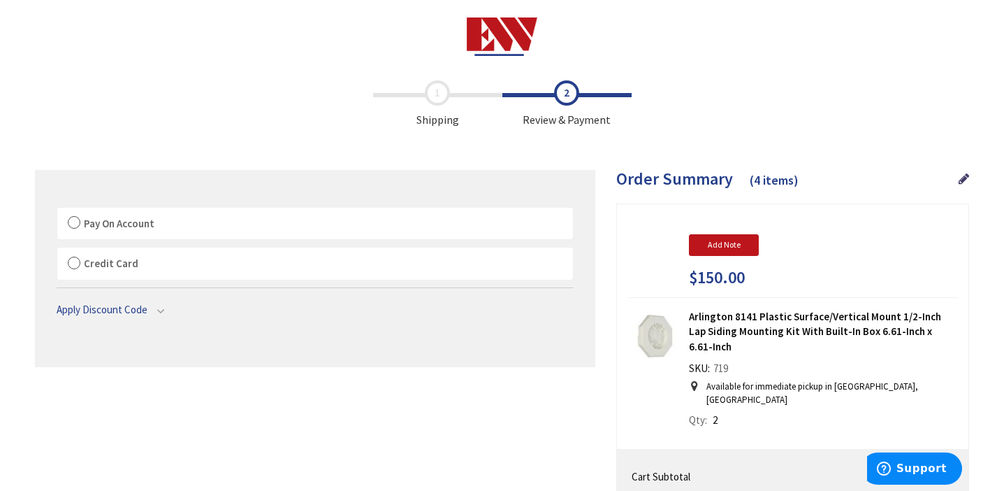
click at [78, 221] on label "Pay On Account" at bounding box center [315, 224] width 516 height 32
click at [57, 210] on input "Pay On Account" at bounding box center [57, 210] width 0 height 0
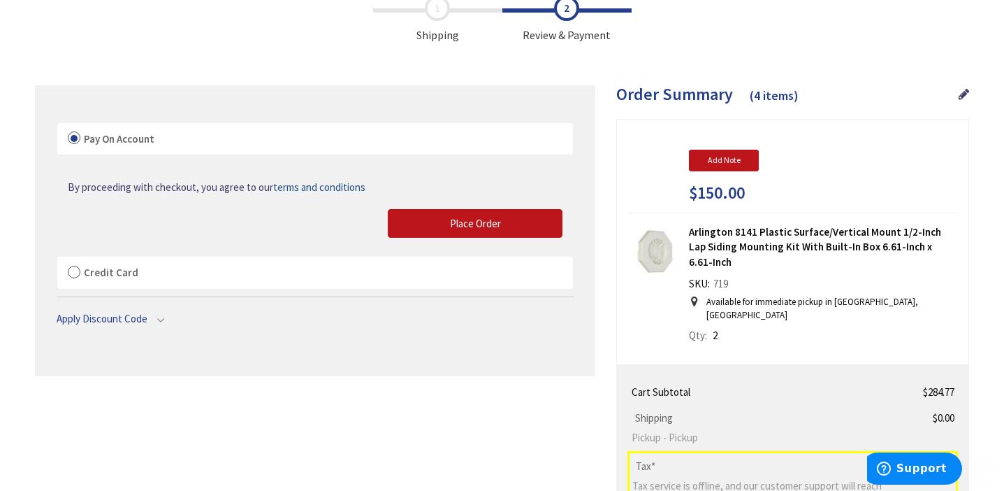
scroll to position [91, 0]
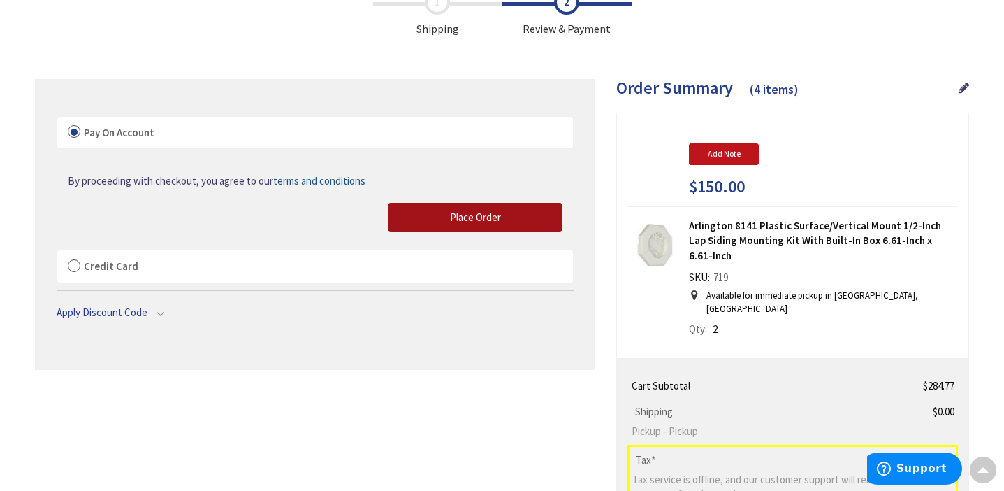
click at [486, 216] on span "Place Order" at bounding box center [475, 216] width 51 height 13
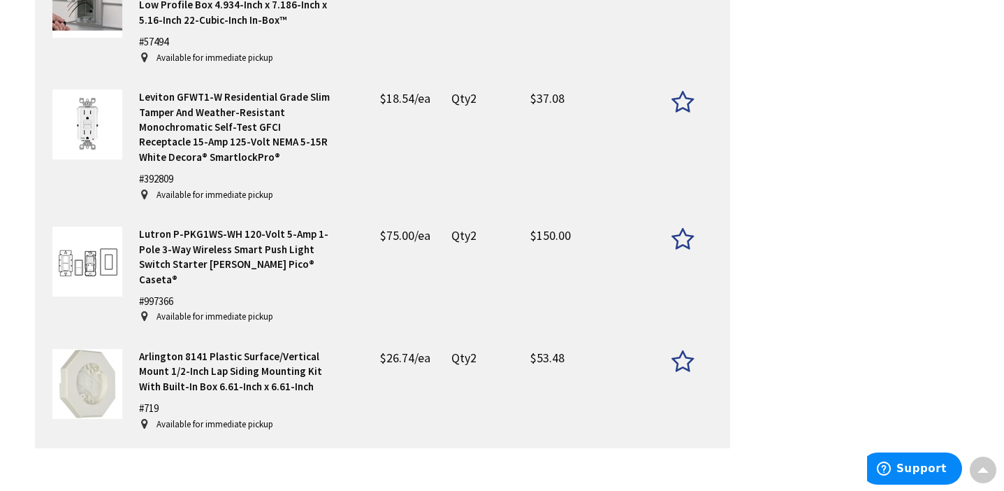
scroll to position [563, 0]
